Goal: Transaction & Acquisition: Purchase product/service

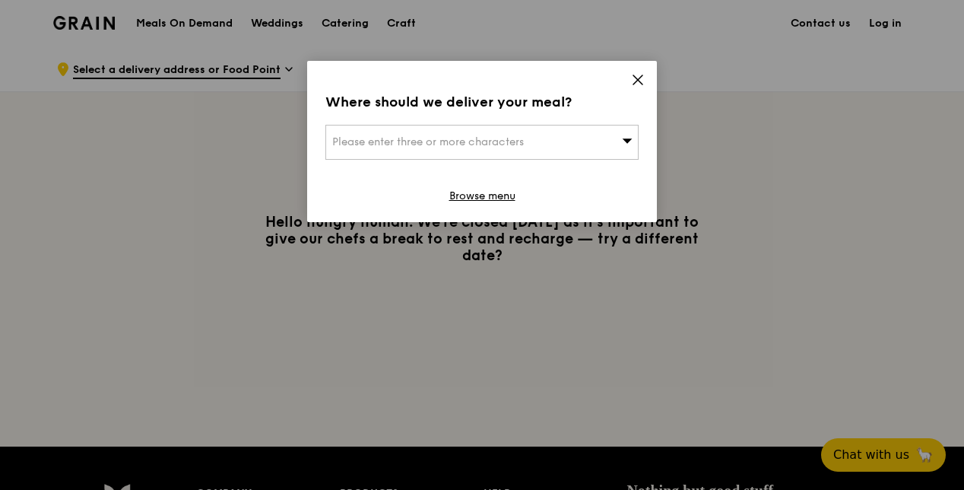
click at [628, 138] on icon at bounding box center [627, 140] width 11 height 11
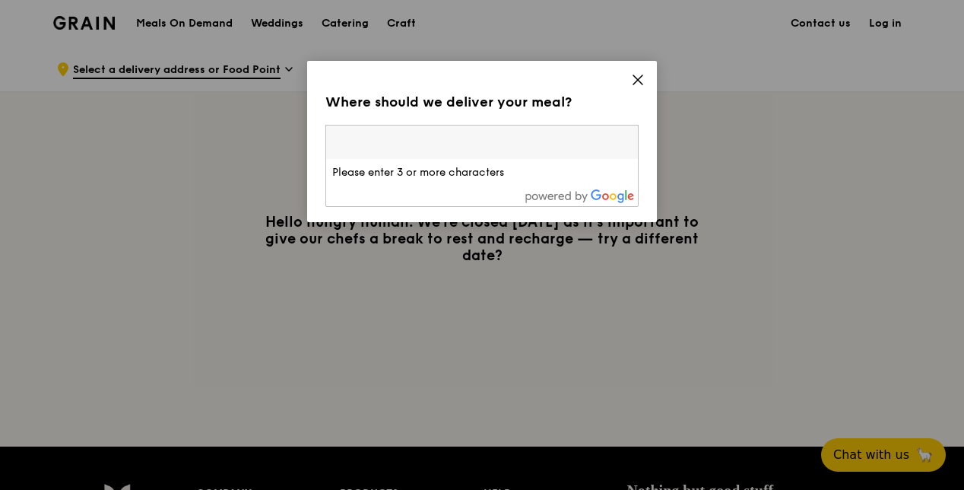
click at [638, 80] on icon at bounding box center [637, 79] width 9 height 9
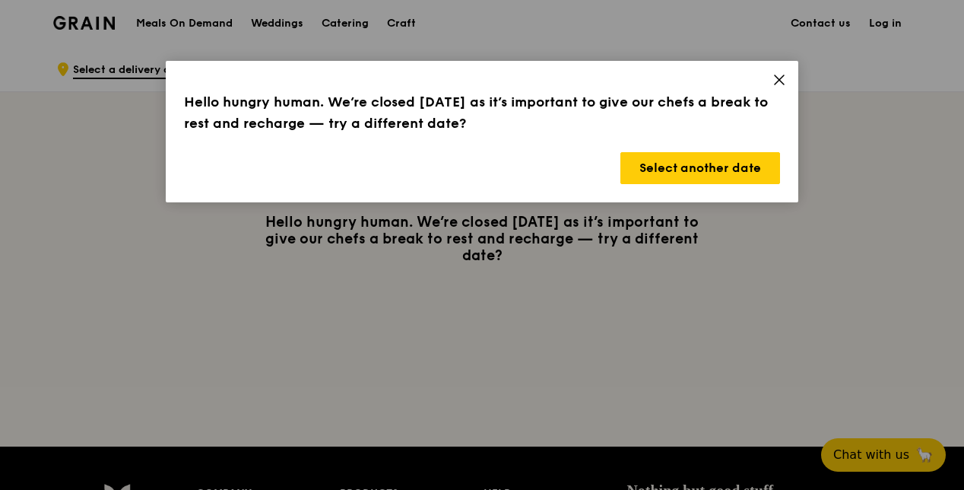
click at [773, 85] on icon at bounding box center [780, 80] width 14 height 14
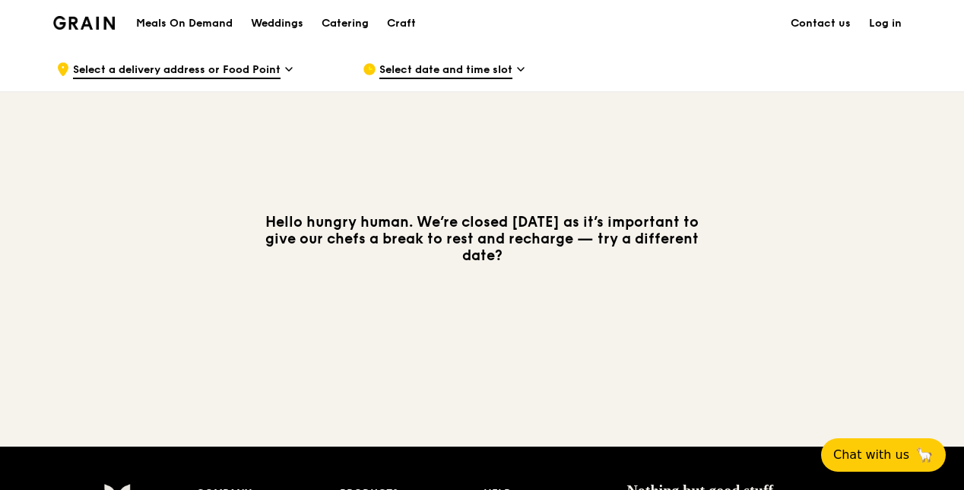
click at [279, 71] on span "Select a delivery address or Food Point" at bounding box center [177, 70] width 208 height 17
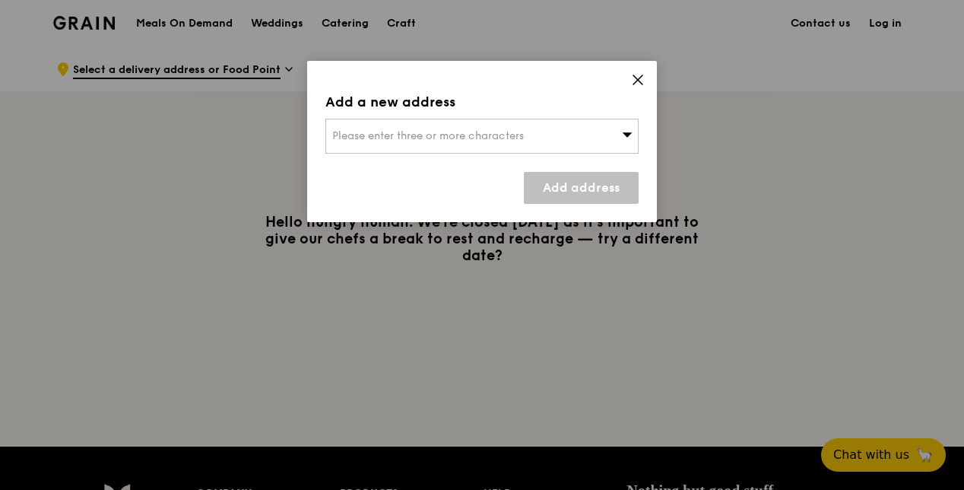
click at [619, 134] on div "Please enter three or more characters" at bounding box center [481, 136] width 313 height 35
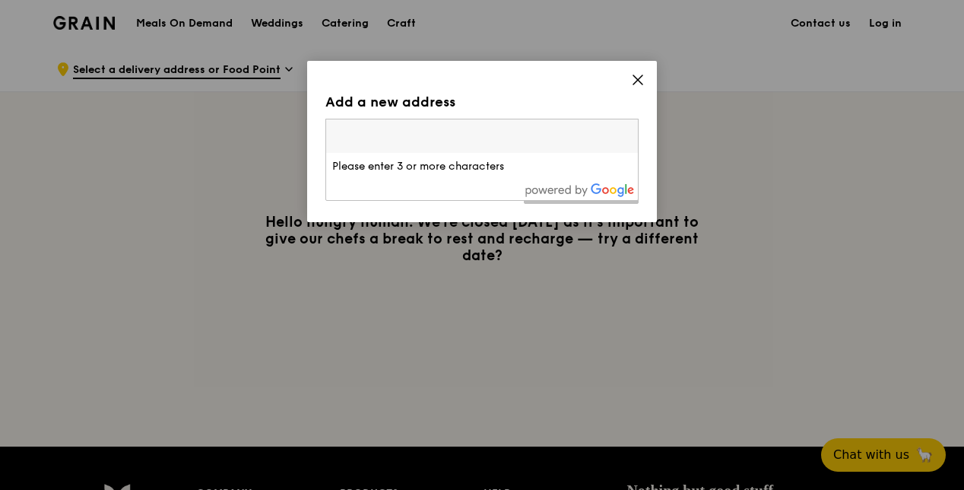
click at [598, 131] on input "search" at bounding box center [482, 135] width 312 height 33
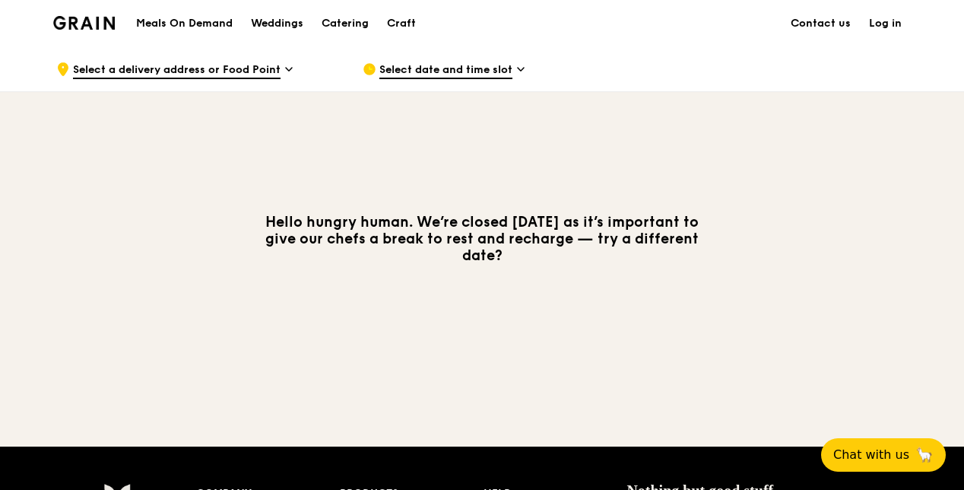
click at [519, 66] on icon at bounding box center [521, 69] width 8 height 14
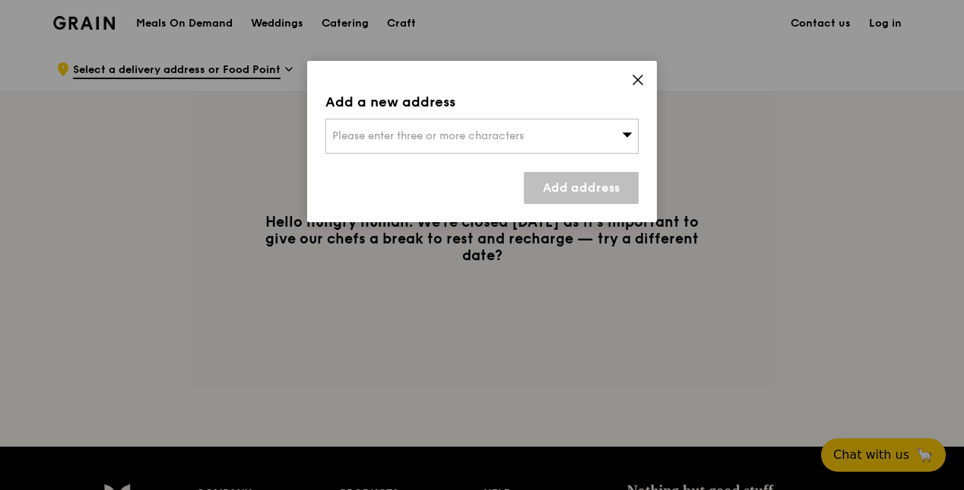
click at [613, 132] on div "Please enter three or more characters" at bounding box center [481, 136] width 313 height 35
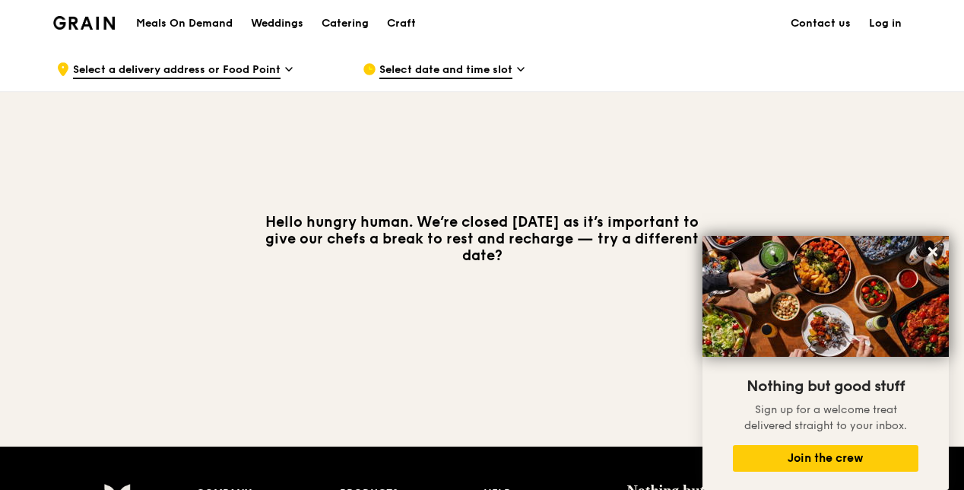
click at [207, 25] on h1 "Meals On Demand" at bounding box center [184, 23] width 97 height 15
click at [217, 20] on h1 "Meals On Demand" at bounding box center [184, 23] width 97 height 15
click at [268, 27] on div "Weddings" at bounding box center [277, 24] width 52 height 46
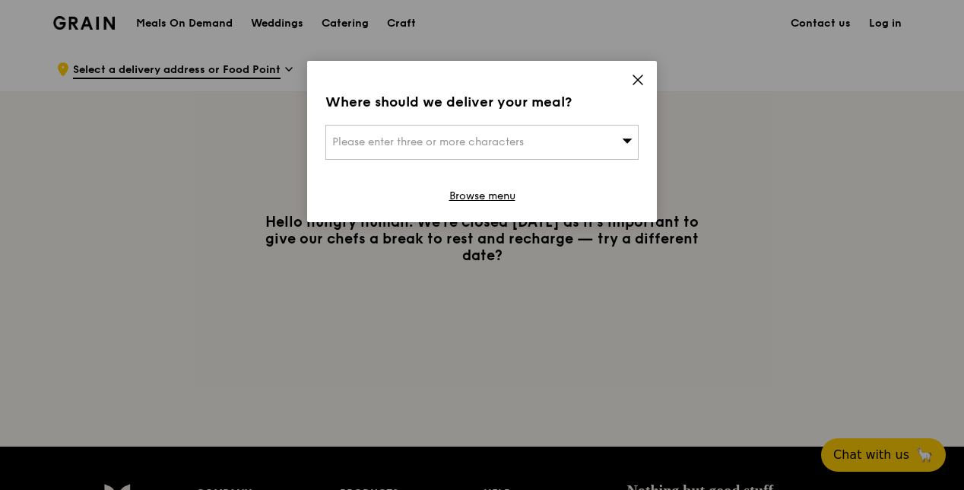
click at [643, 78] on icon at bounding box center [638, 80] width 14 height 14
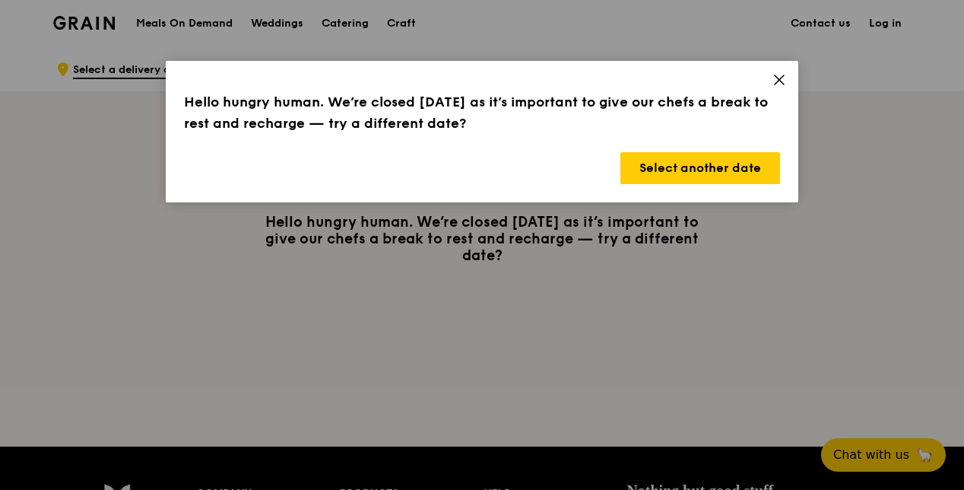
click at [777, 84] on icon at bounding box center [780, 80] width 14 height 14
